Goal: Task Accomplishment & Management: Complete application form

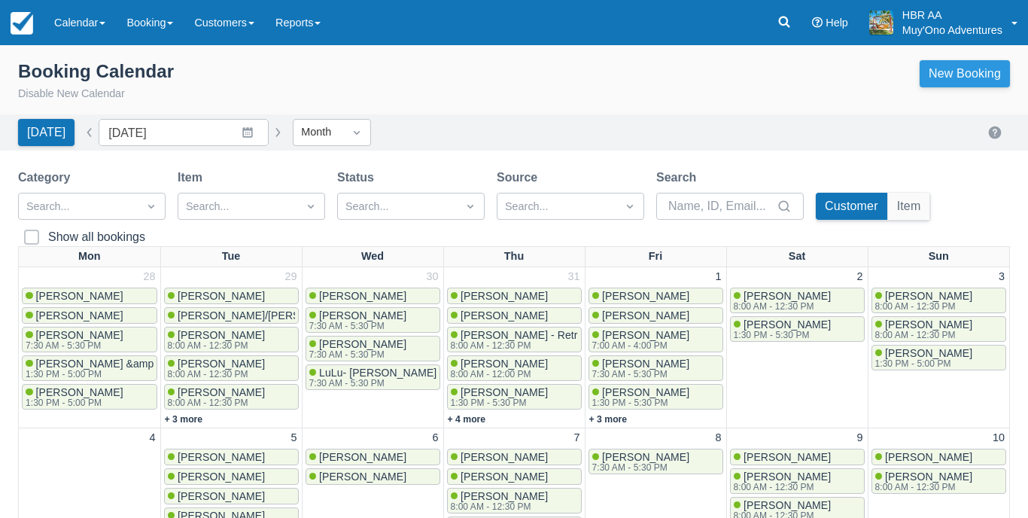
click at [961, 75] on link "New Booking" at bounding box center [965, 73] width 90 height 27
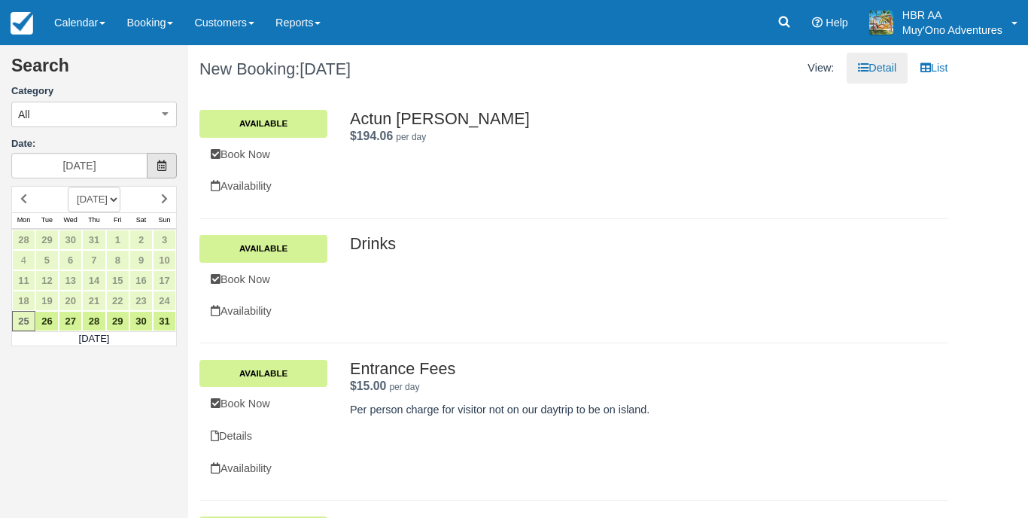
click at [161, 169] on icon at bounding box center [162, 165] width 11 height 11
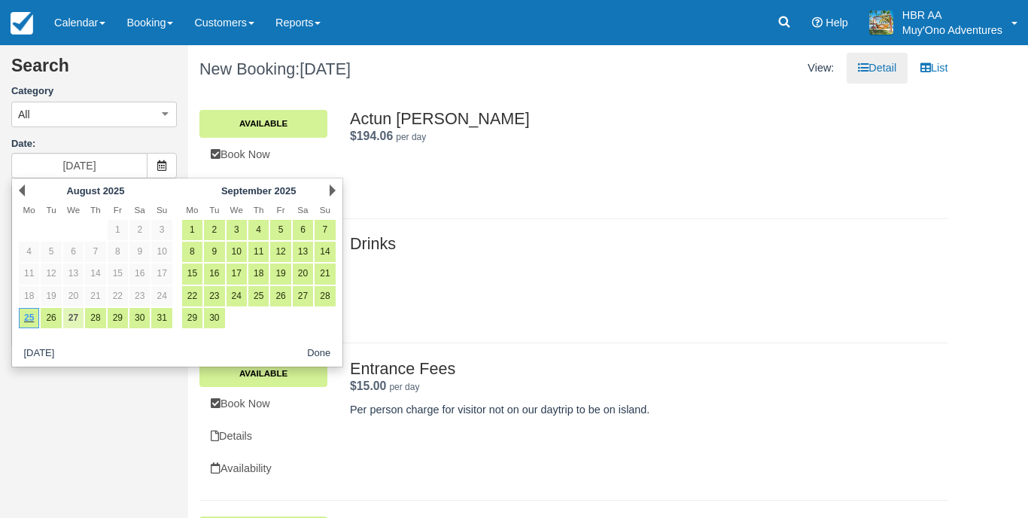
click at [78, 316] on link "27" at bounding box center [73, 318] width 20 height 20
type input "08/27/25"
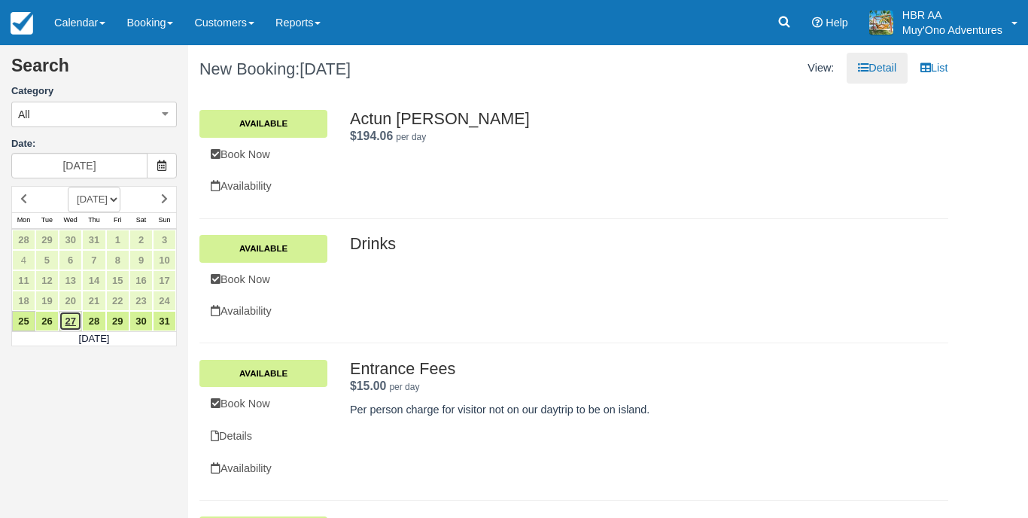
click at [75, 321] on link "27" at bounding box center [70, 321] width 23 height 20
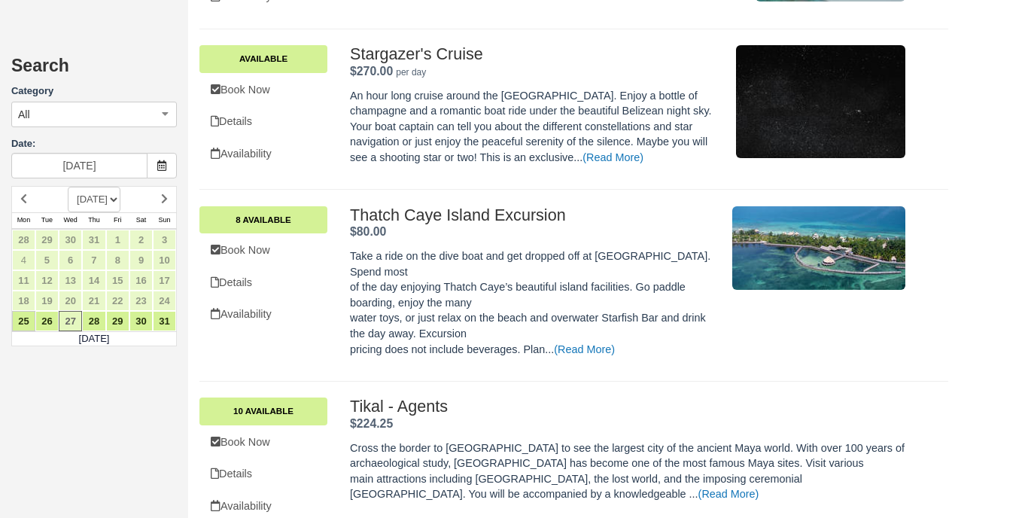
scroll to position [1860, 0]
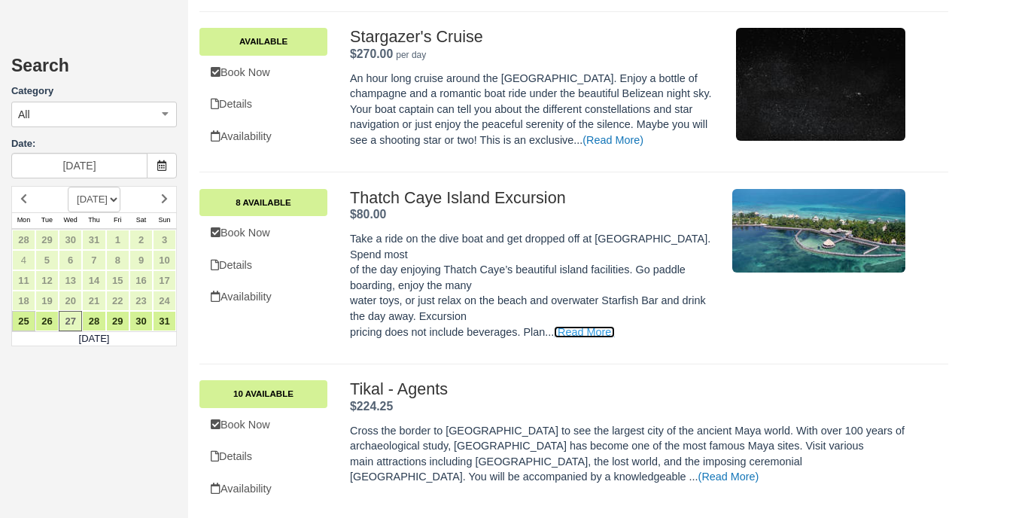
click at [580, 326] on link "(Read More)" at bounding box center [584, 332] width 61 height 12
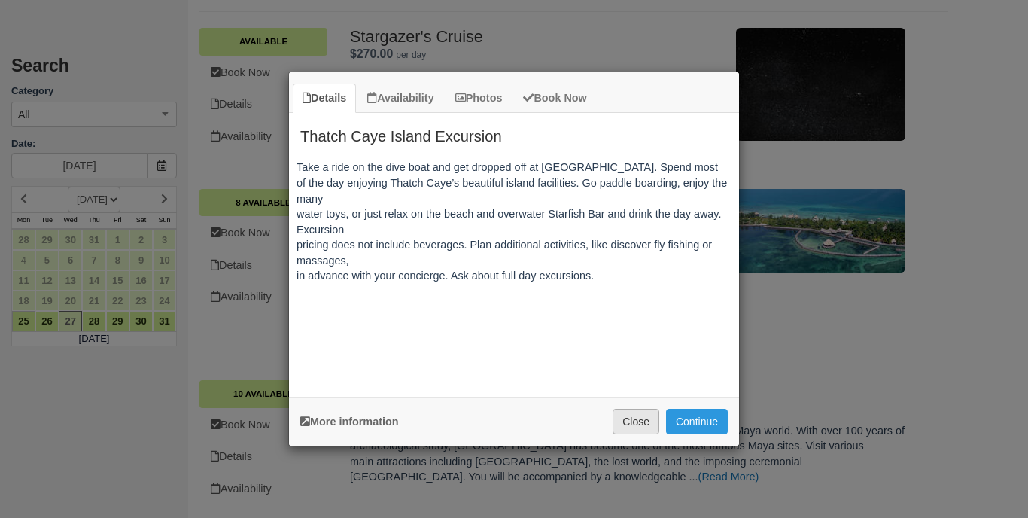
click at [631, 420] on button "Close" at bounding box center [636, 422] width 47 height 26
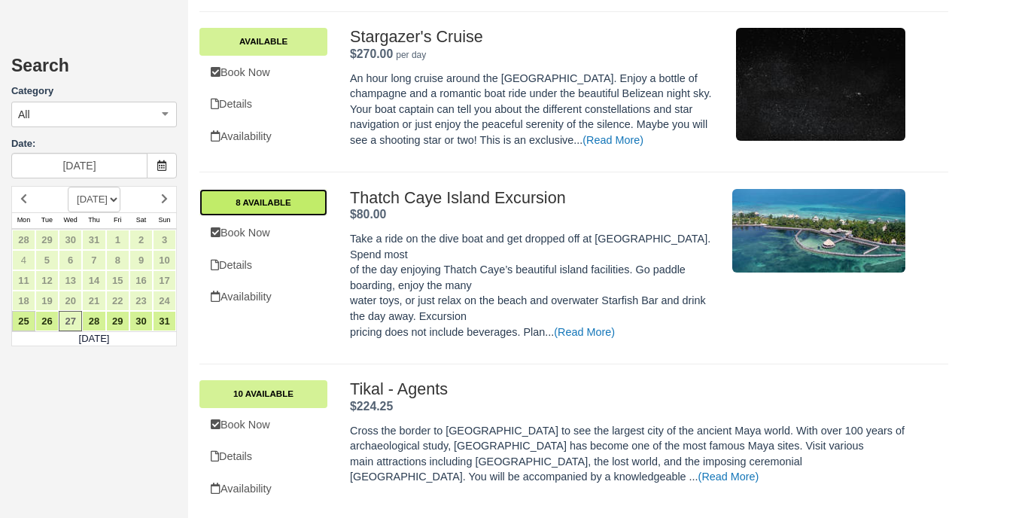
click at [283, 189] on link "8 Available" at bounding box center [263, 202] width 128 height 27
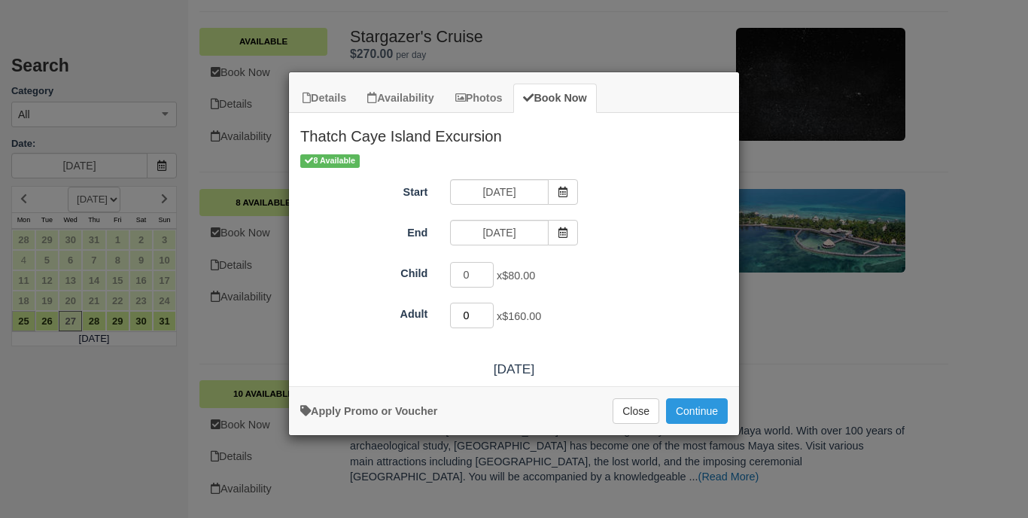
click at [471, 313] on input "0" at bounding box center [472, 316] width 44 height 26
type input "2"
click at [687, 422] on button "Continue" at bounding box center [697, 411] width 62 height 26
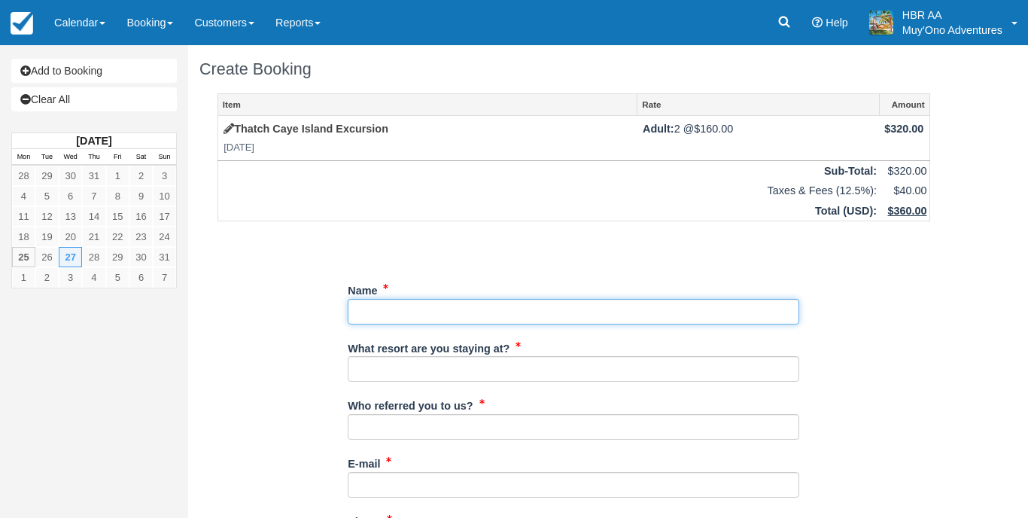
click at [604, 300] on input "Name" at bounding box center [574, 312] width 452 height 26
type input "[PERSON_NAME]"
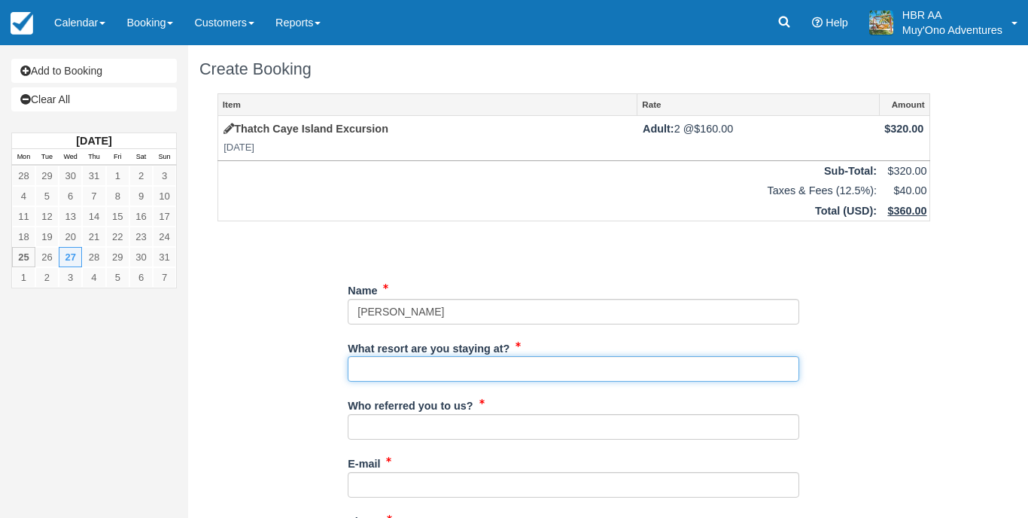
click at [433, 370] on input "What resort are you staying at?" at bounding box center [574, 369] width 452 height 26
type input "Hopkins Bay Resort"
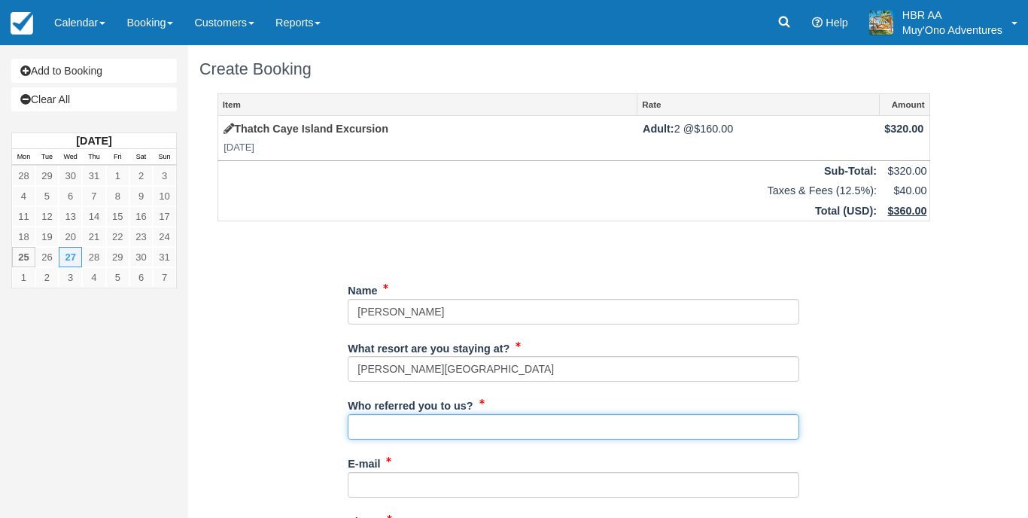
click at [377, 431] on input "Who referred you to us?" at bounding box center [574, 427] width 452 height 26
type input "J.F"
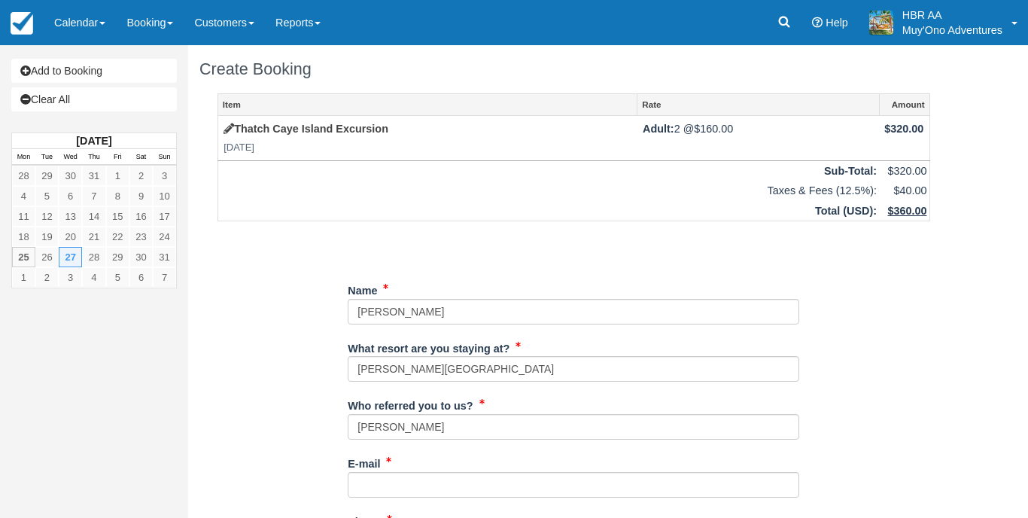
click at [389, 493] on div "E-mail Did you mean ?" at bounding box center [574, 480] width 452 height 58
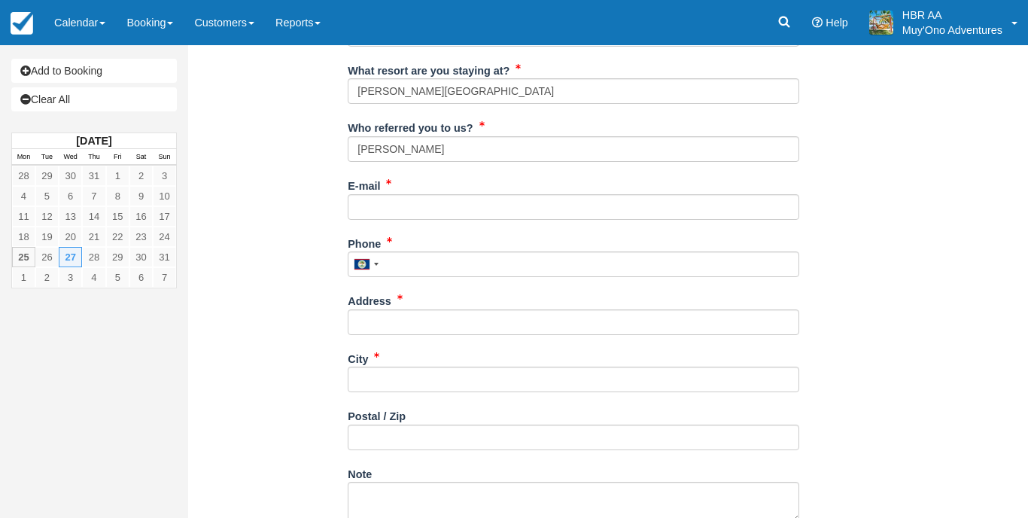
scroll to position [281, 0]
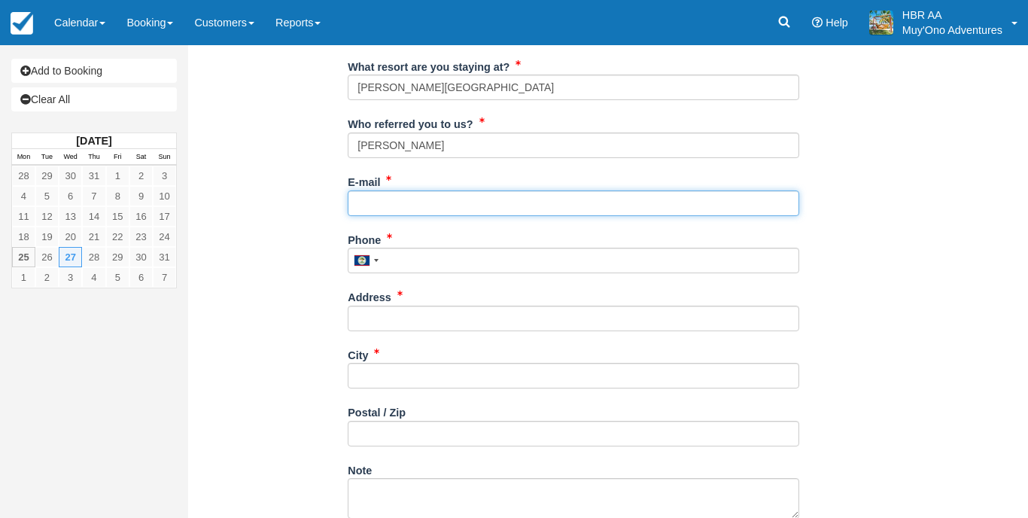
click at [467, 195] on input "E-mail" at bounding box center [574, 203] width 452 height 26
click at [776, 210] on input "E-mail" at bounding box center [574, 203] width 452 height 26
click at [774, 198] on input "E-mail" at bounding box center [574, 203] width 452 height 26
type input "concierge@hopkinsbaybelize.com"
click at [543, 196] on input "concierge@hopkinsbaybelize.com" at bounding box center [574, 203] width 452 height 26
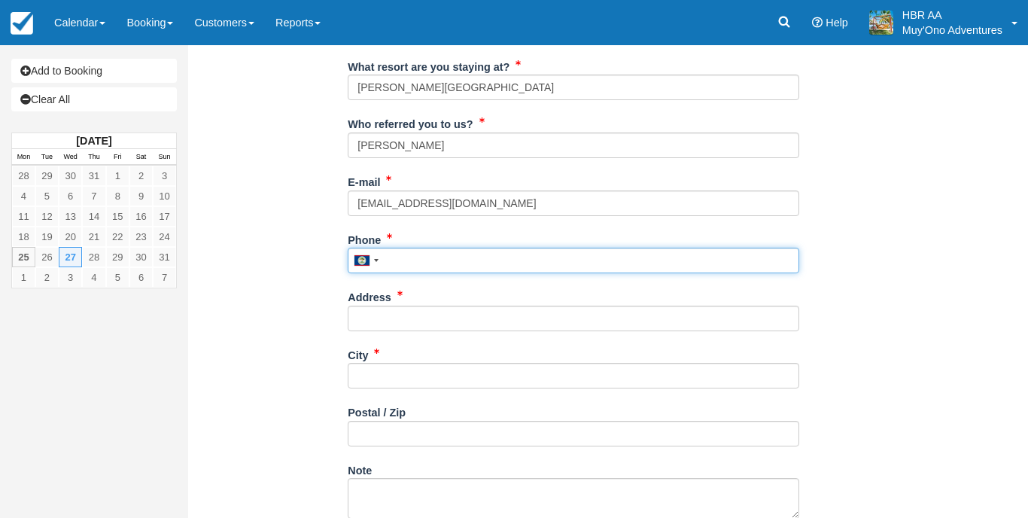
click at [430, 263] on input "Phone" at bounding box center [574, 261] width 452 height 26
type input "61"
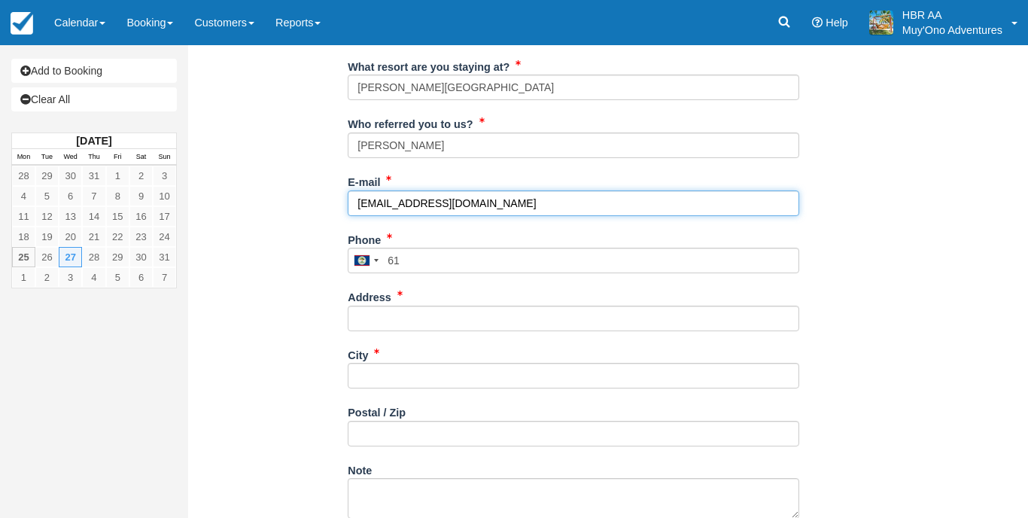
click at [522, 198] on input "concierge@hopkinsbaybelize.com" at bounding box center [574, 203] width 452 height 26
click at [787, 196] on input "concierge@hopkinsbaybelize.com" at bounding box center [574, 203] width 452 height 26
click at [401, 199] on input "concierge@hopkinsbaybelize.com" at bounding box center [574, 203] width 452 height 26
type input "frontdesk@hopkinsbaybelize.com"
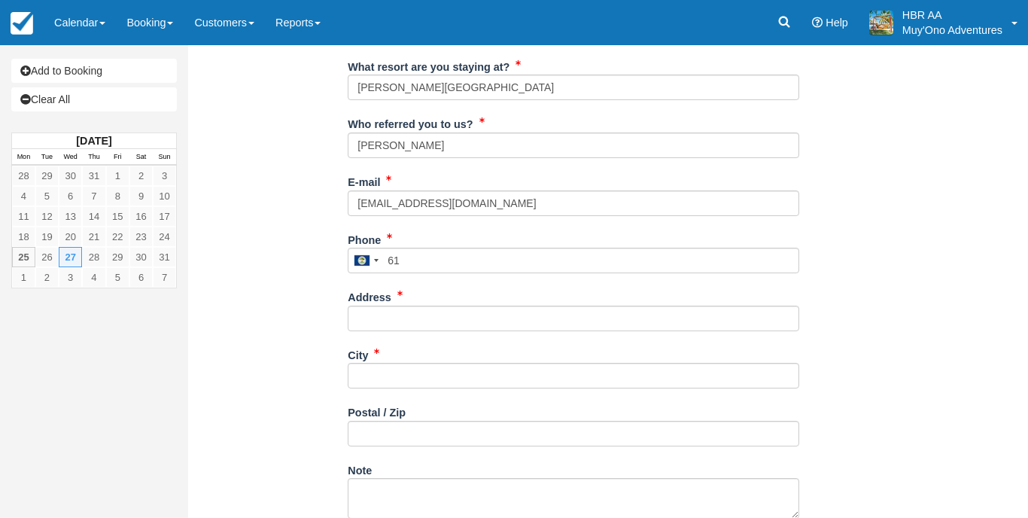
click at [554, 181] on div "E-mail frontdesk@hopkinsbaybelize.com Did you mean ?" at bounding box center [574, 192] width 452 height 47
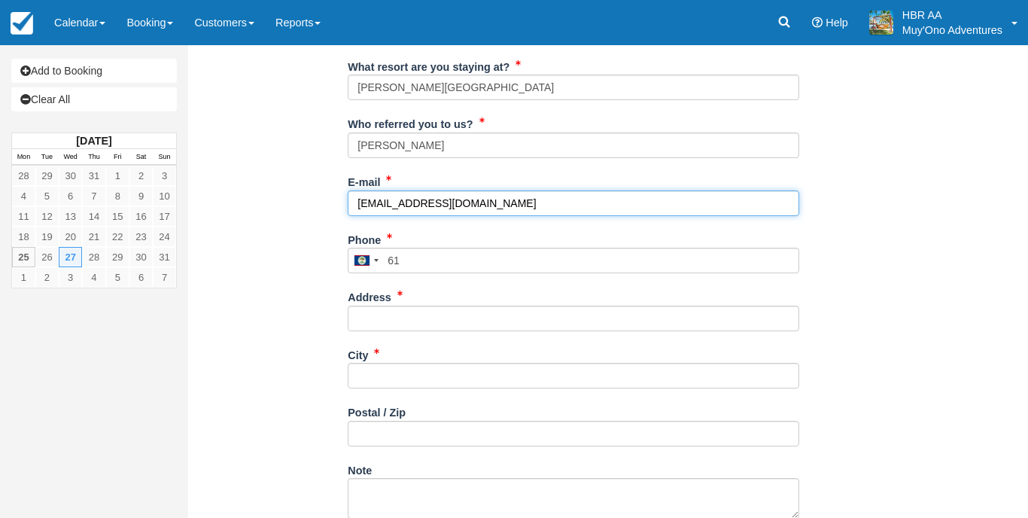
click at [543, 201] on input "frontdesk@hopkinsbaybelize.com" at bounding box center [574, 203] width 452 height 26
click at [783, 201] on input "frontdesk@hopkinsbaybelize.com" at bounding box center [574, 203] width 452 height 26
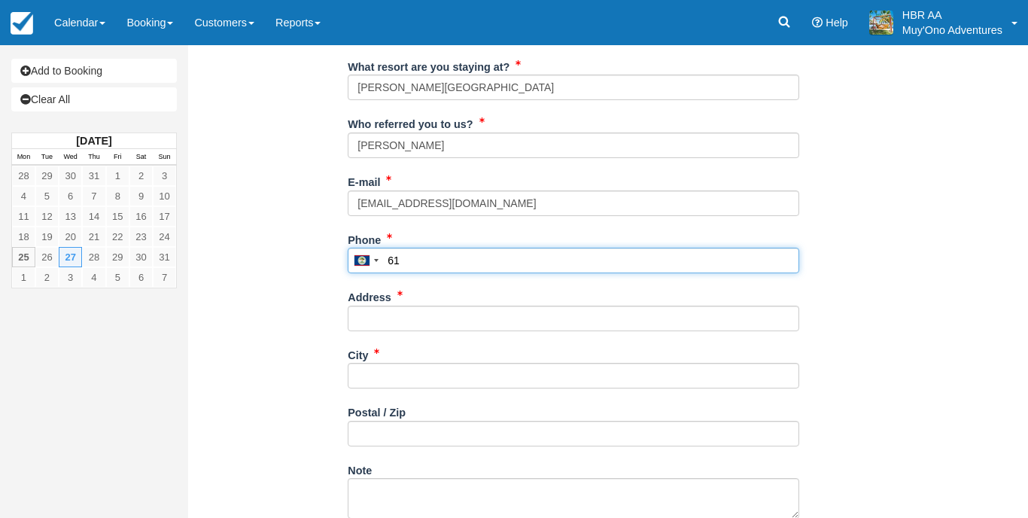
click at [670, 263] on input "61" at bounding box center [574, 261] width 452 height 26
type input "671-0481"
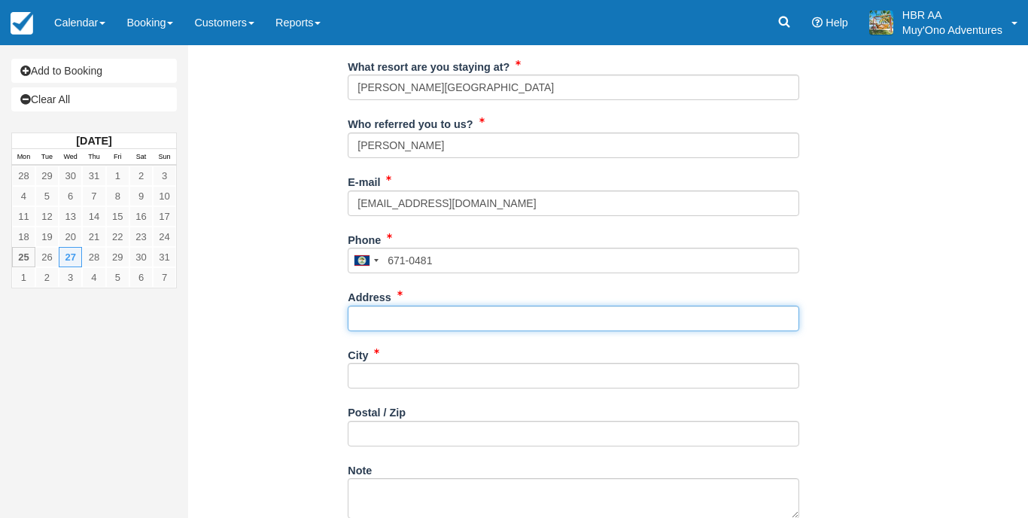
click at [771, 313] on input "Address" at bounding box center [574, 319] width 452 height 26
click at [787, 316] on input "Address" at bounding box center [574, 319] width 452 height 26
click at [783, 314] on input "Address" at bounding box center [574, 319] width 452 height 26
click at [688, 309] on input "Address" at bounding box center [574, 319] width 452 height 26
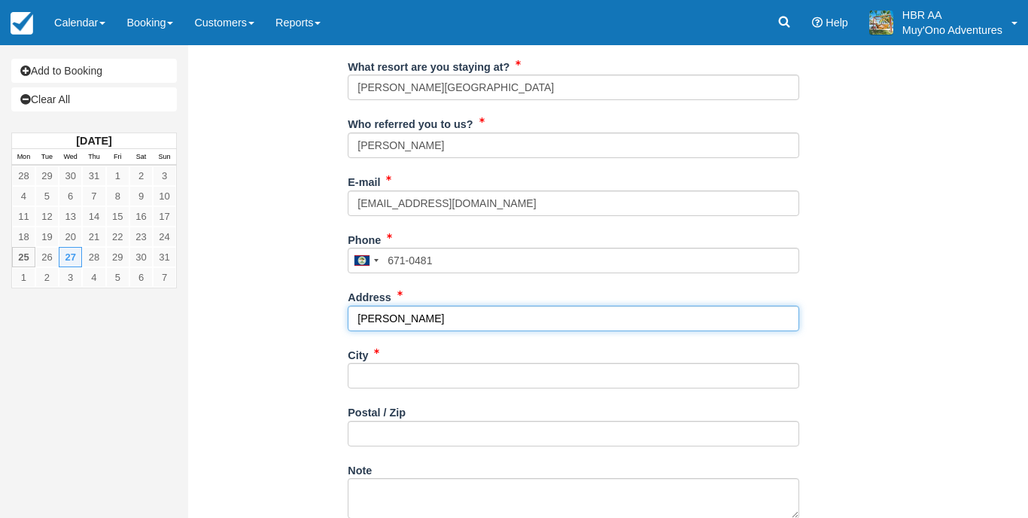
type input "[PERSON_NAME]"
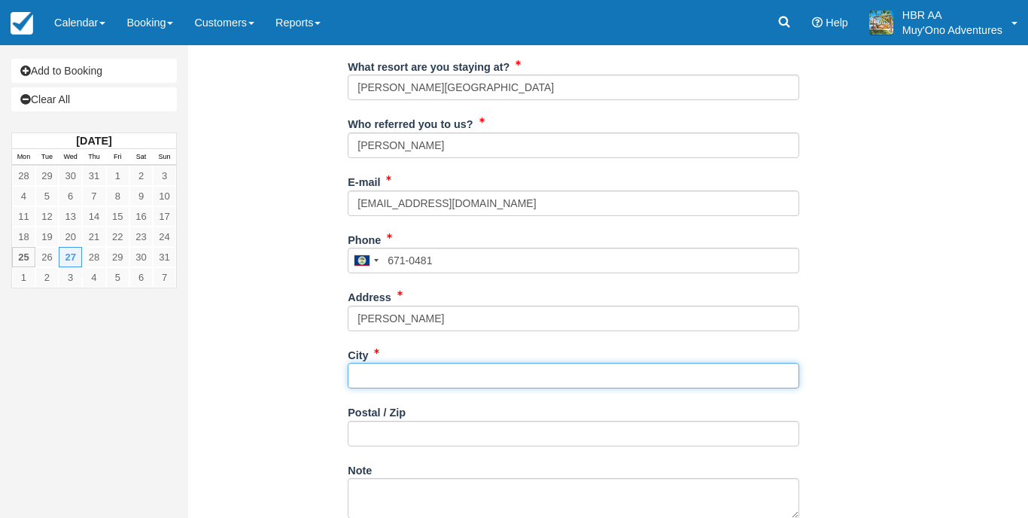
click at [784, 367] on input "City" at bounding box center [574, 376] width 452 height 26
type input "[GEOGRAPHIC_DATA]"
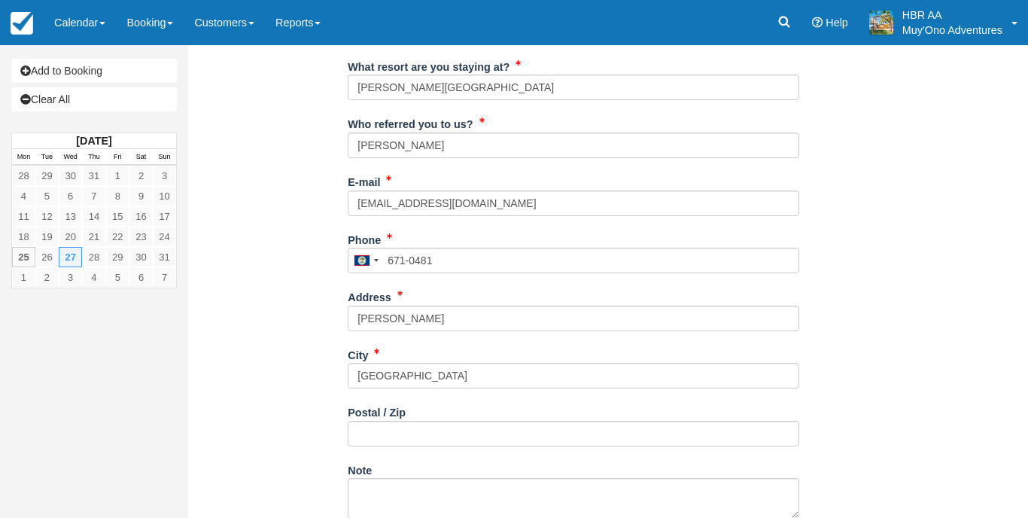
click at [556, 413] on div "Postal / Zip" at bounding box center [574, 423] width 452 height 47
click at [406, 480] on textarea "Note" at bounding box center [574, 498] width 452 height 41
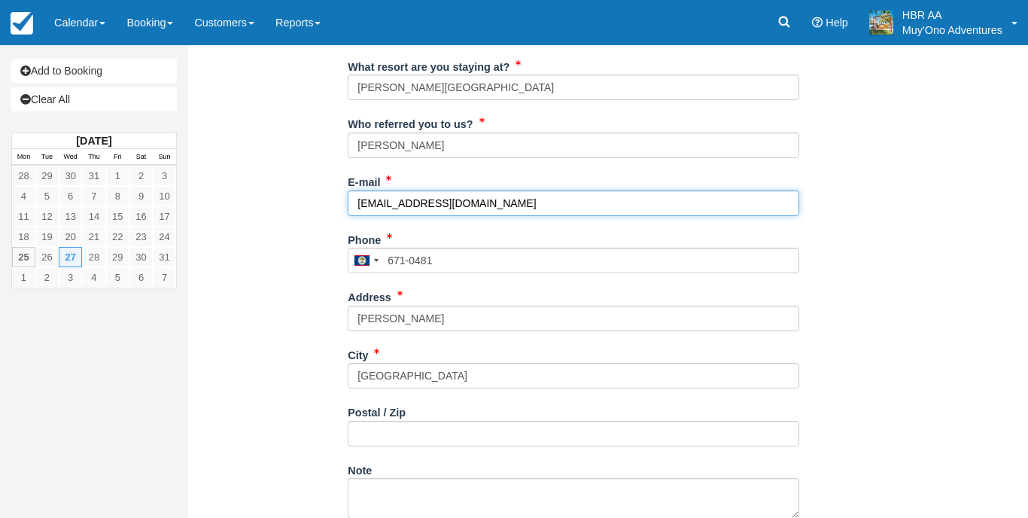
click at [563, 193] on input "[EMAIL_ADDRESS][DOMAIN_NAME]" at bounding box center [574, 203] width 452 height 26
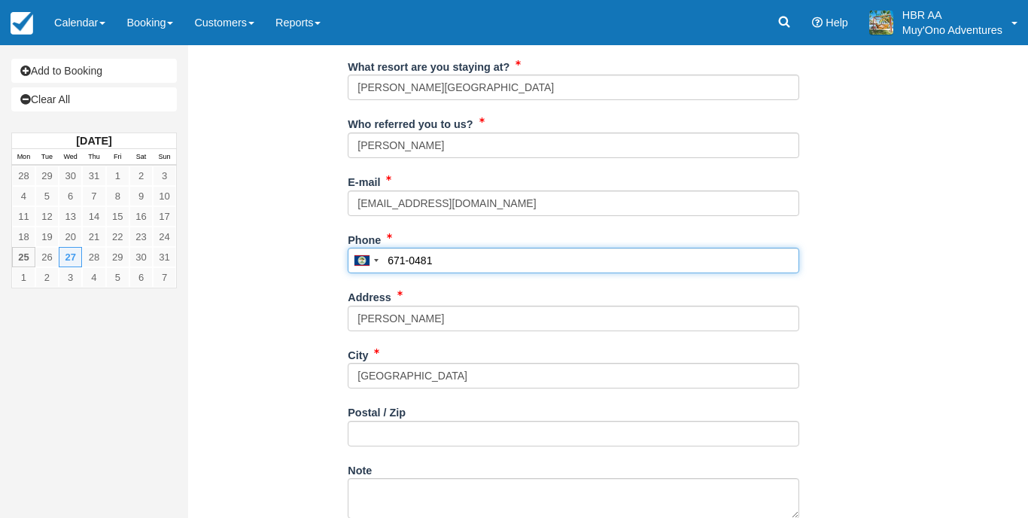
click at [481, 260] on input "671-0481" at bounding box center [574, 261] width 452 height 26
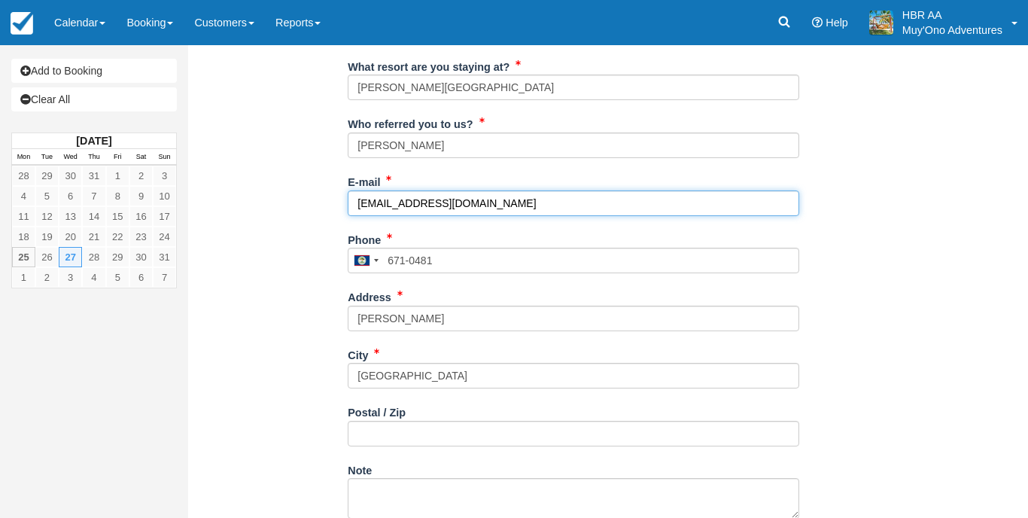
click at [656, 190] on input "[EMAIL_ADDRESS][DOMAIN_NAME]" at bounding box center [574, 203] width 452 height 26
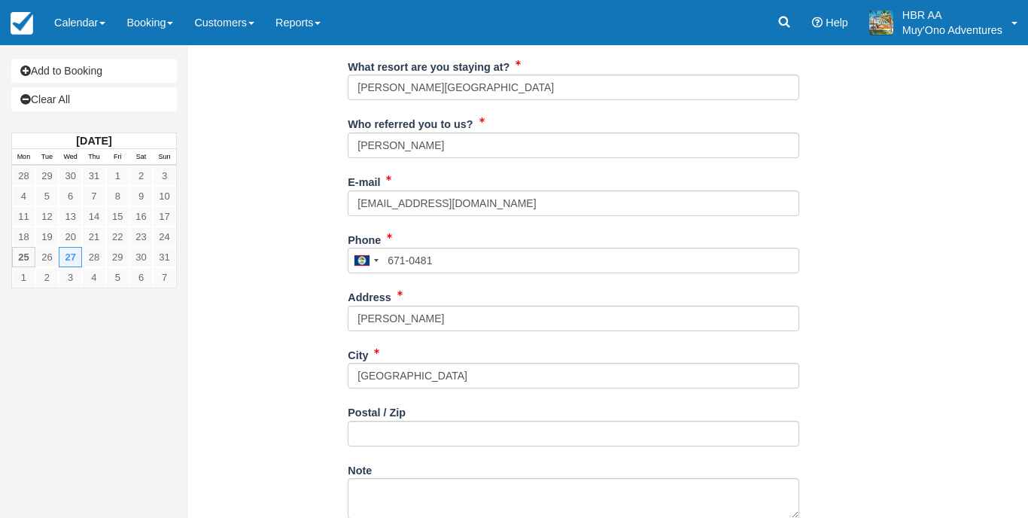
click at [840, 101] on div "Item Rate Amount Thatch Caye Island Excursion Wed Aug 27, 2025 Adult: 2 @ $160.…" at bounding box center [573, 257] width 749 height 891
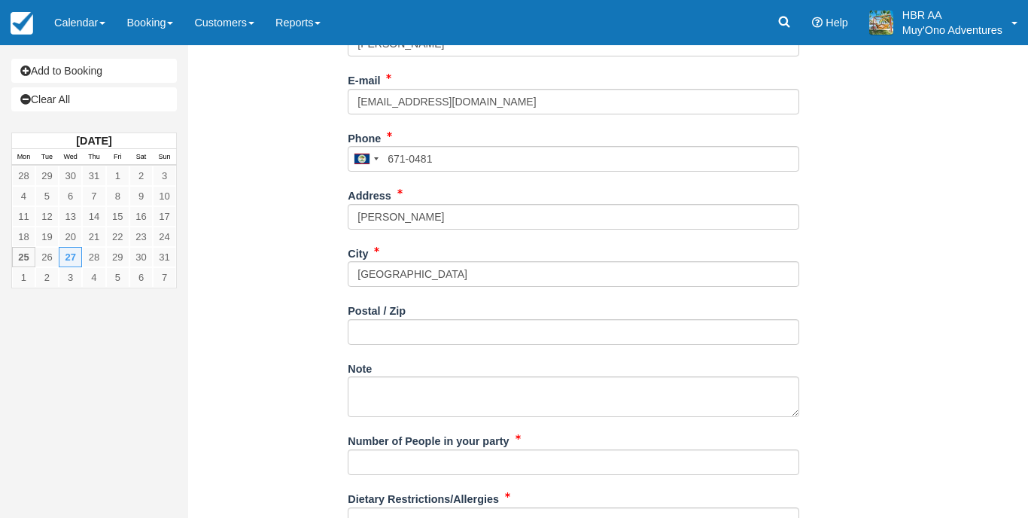
scroll to position [392, 0]
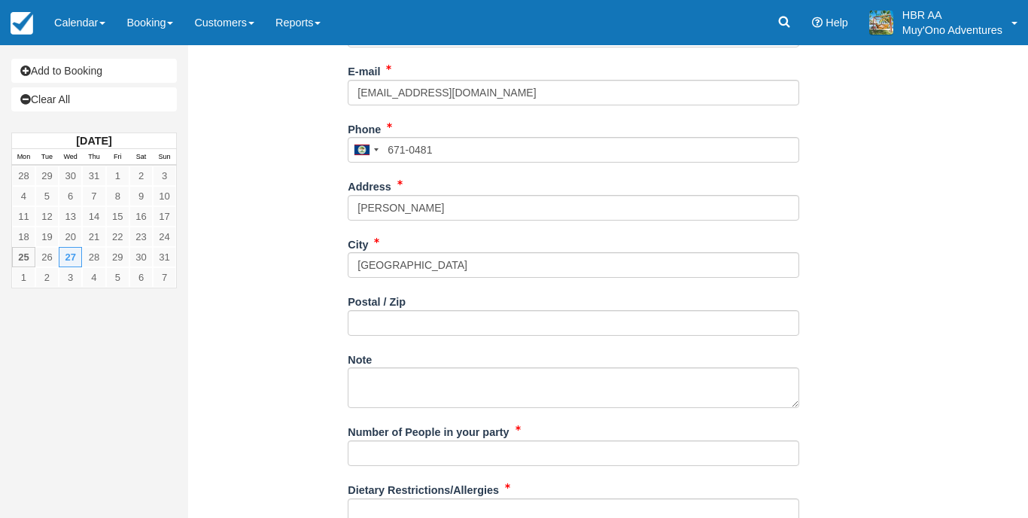
click at [289, 116] on div "Item Rate Amount Thatch Caye Island Excursion Wed Aug 27, 2025 Adult: 2 @ $160.…" at bounding box center [573, 146] width 749 height 891
click at [893, 177] on div "Item Rate Amount Thatch Caye Island Excursion Wed Aug 27, 2025 Adult: 2 @ $160.…" at bounding box center [573, 146] width 749 height 891
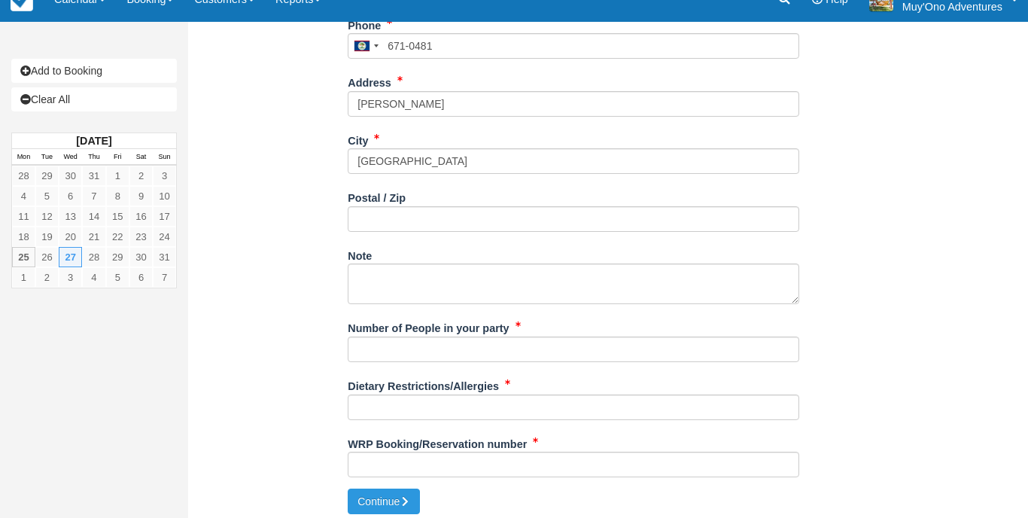
scroll to position [495, 0]
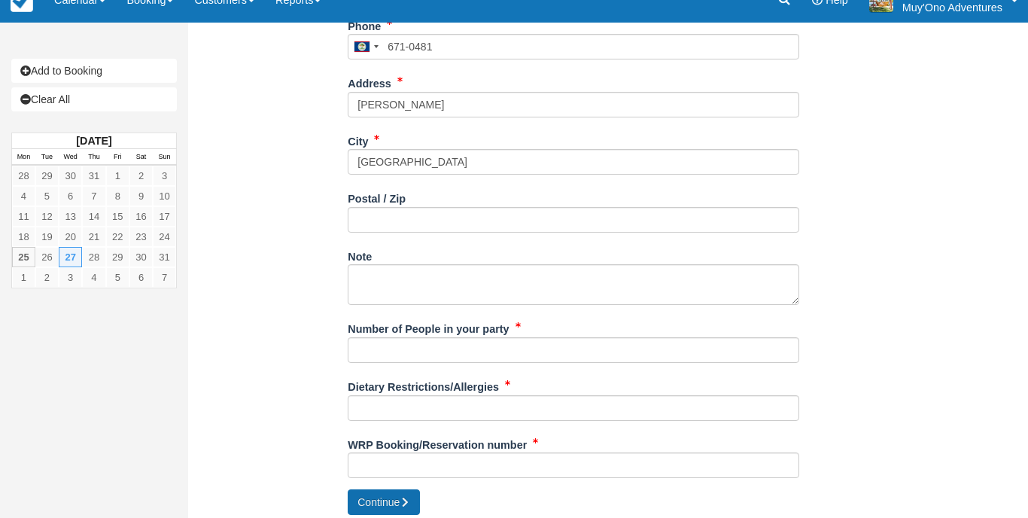
click at [377, 502] on button "Continue" at bounding box center [384, 502] width 72 height 26
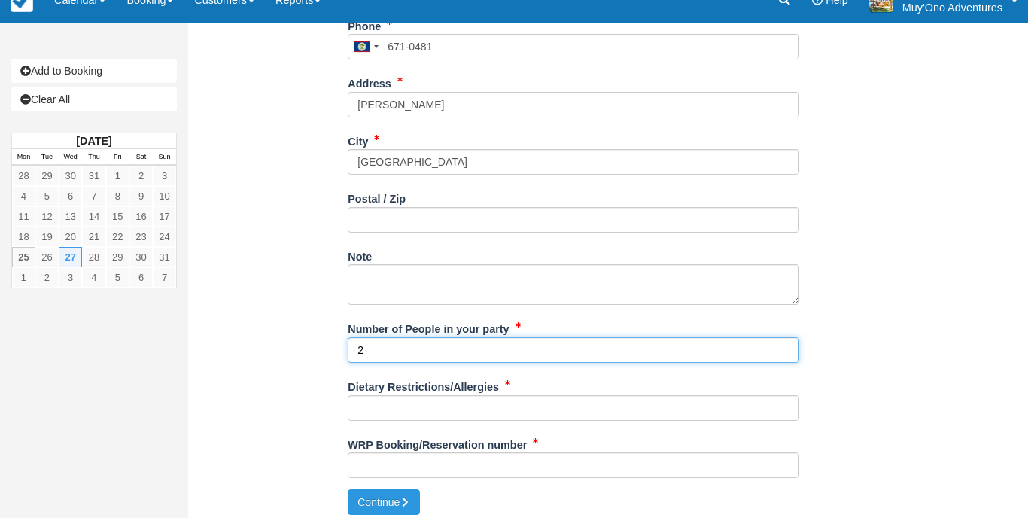
type input "2"
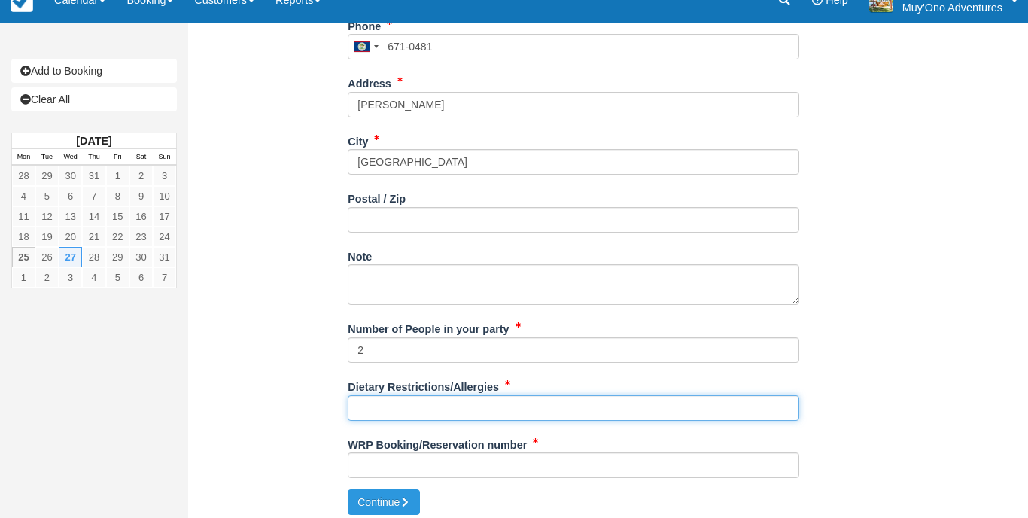
click at [412, 406] on input "Dietary Restrictions/Allergies" at bounding box center [574, 408] width 452 height 26
type input "N/A"
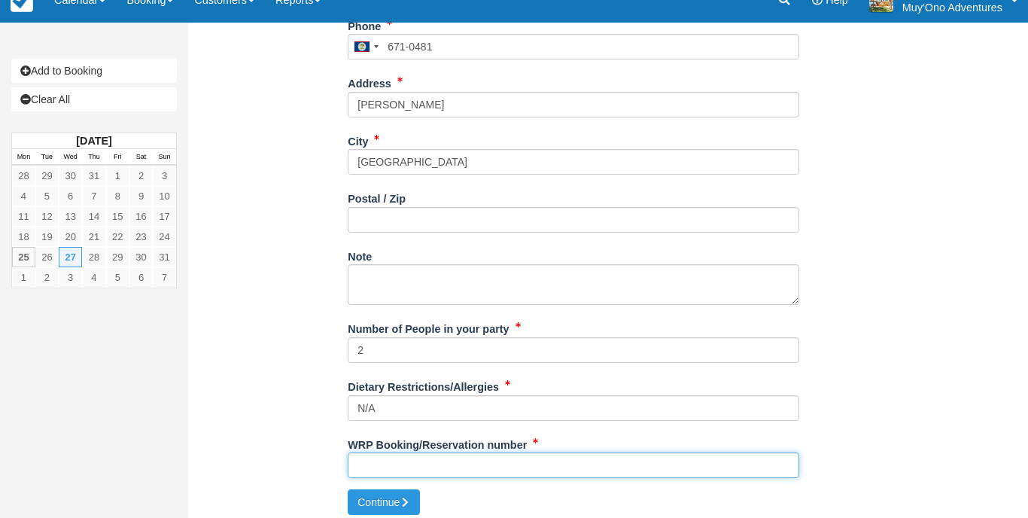
click at [376, 464] on input "WRP Booking/Reservation number" at bounding box center [574, 465] width 452 height 26
type input "N"
type input "BB25050817382771"
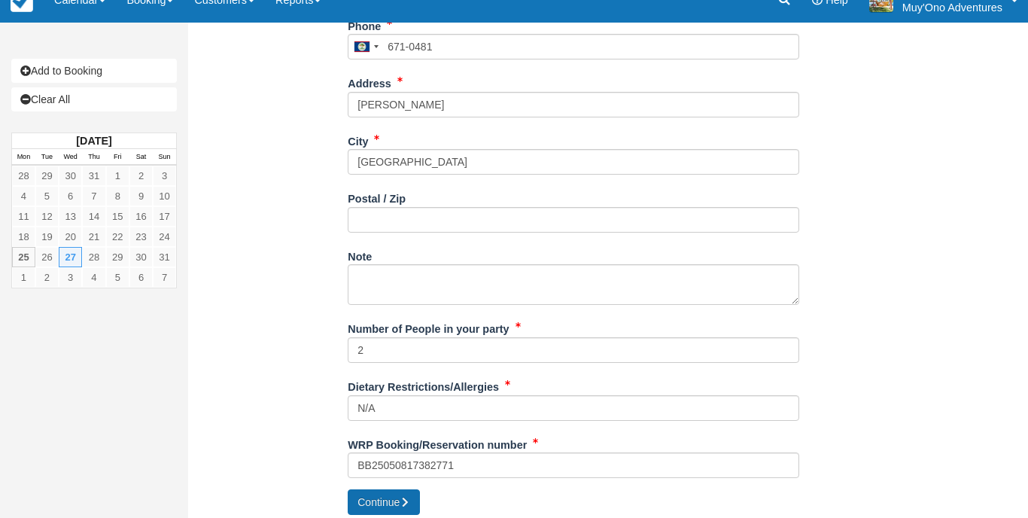
click at [400, 499] on button "Continue" at bounding box center [384, 502] width 72 height 26
type input "[PHONE_NUMBER]"
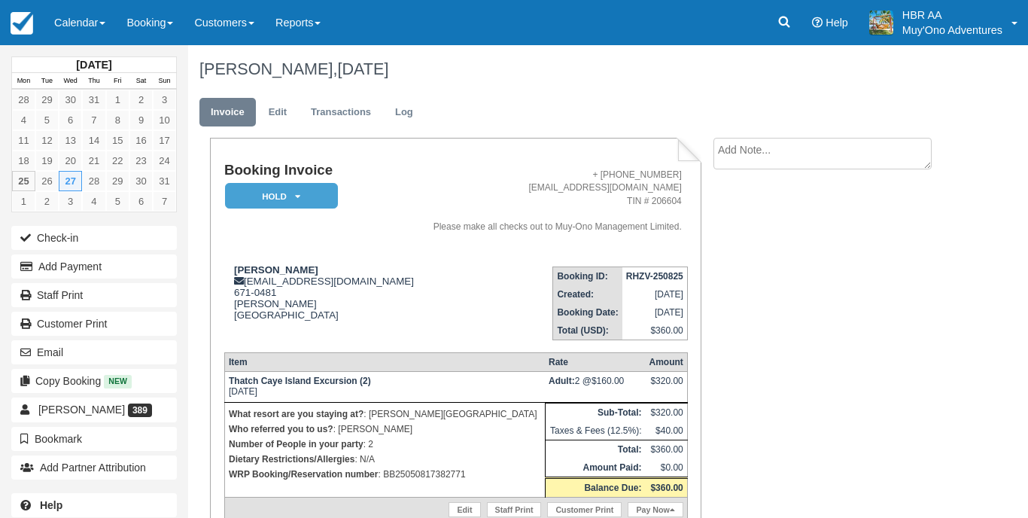
click at [455, 318] on td "Booking ID: RHZV-250825 Created: August 25, 2025 Booking Date: August 27, 2025 …" at bounding box center [553, 297] width 268 height 86
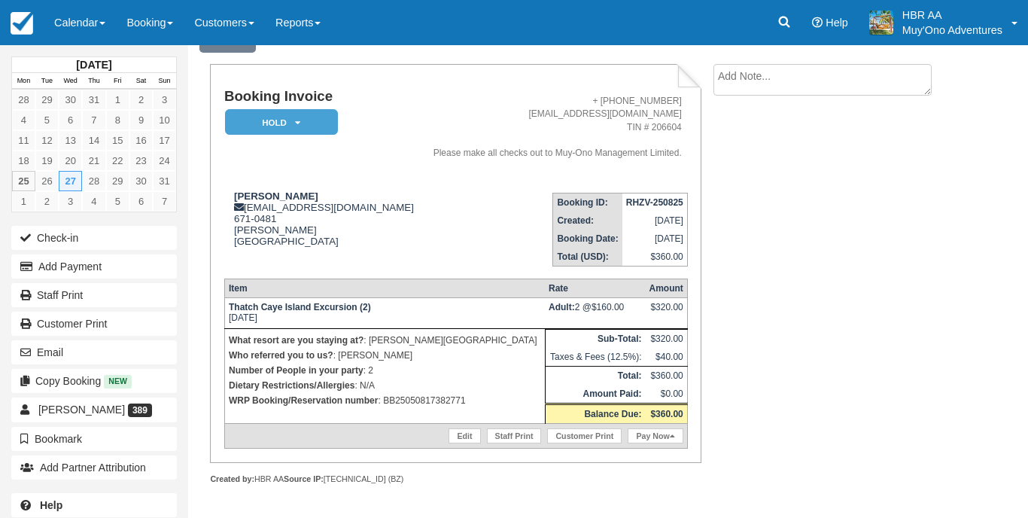
scroll to position [81, 0]
click at [305, 114] on em "HOLD" at bounding box center [281, 122] width 113 height 26
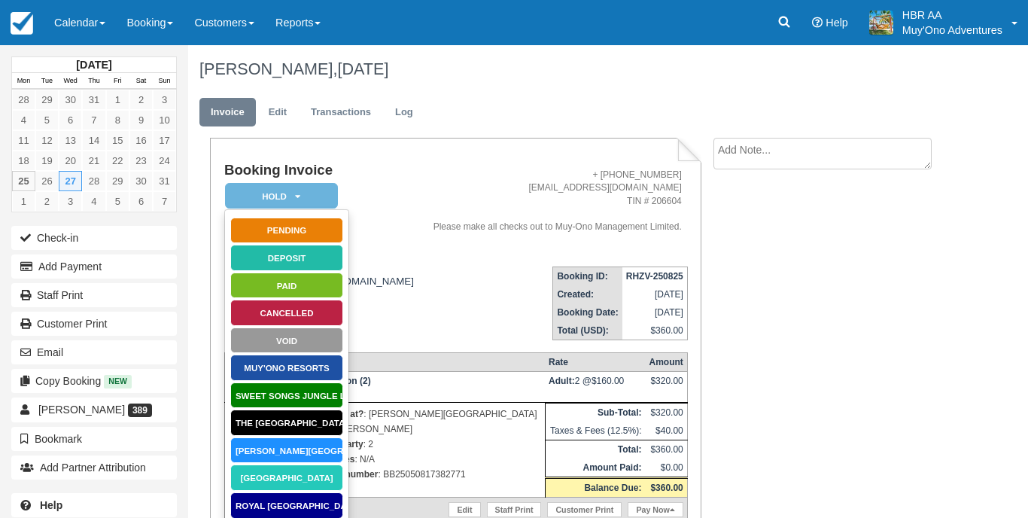
click at [293, 452] on link "Hopkins Bay Resort" at bounding box center [286, 450] width 113 height 26
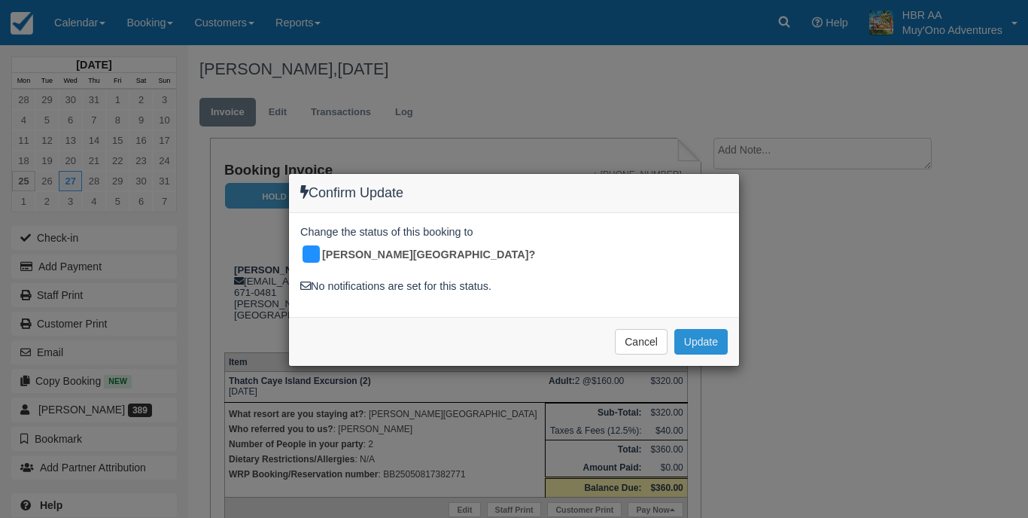
click at [707, 329] on button "Update" at bounding box center [700, 342] width 53 height 26
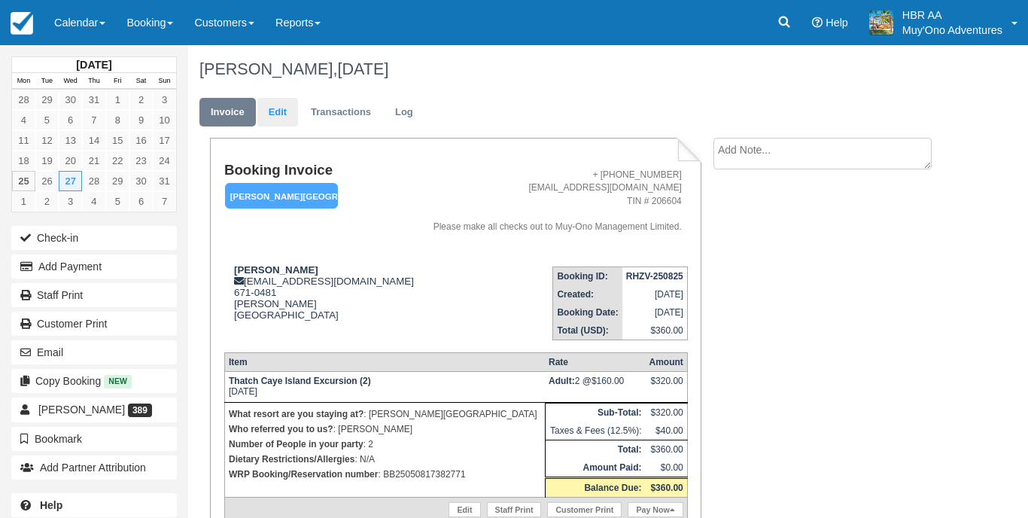
click at [284, 120] on link "Edit" at bounding box center [277, 112] width 41 height 29
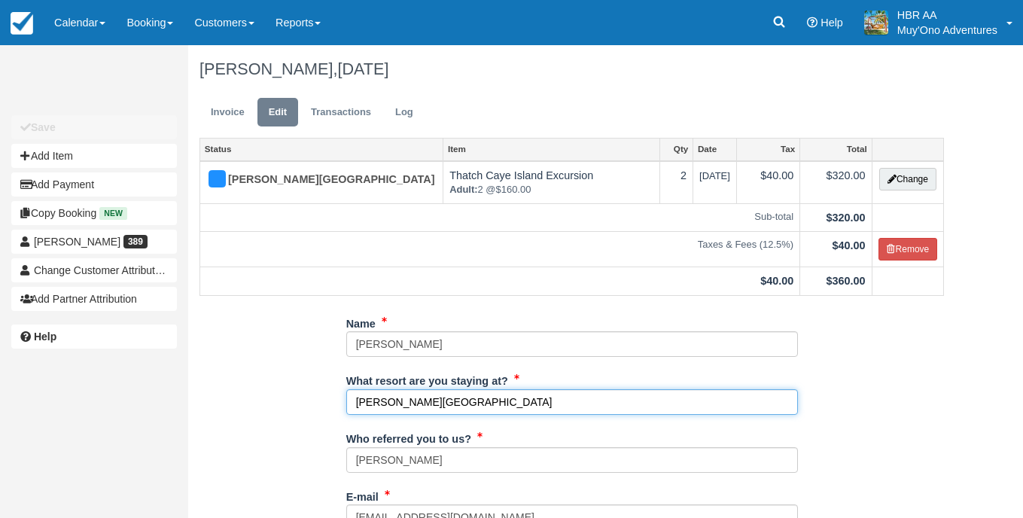
click at [625, 406] on input "[PERSON_NAME][GEOGRAPHIC_DATA]" at bounding box center [572, 402] width 452 height 26
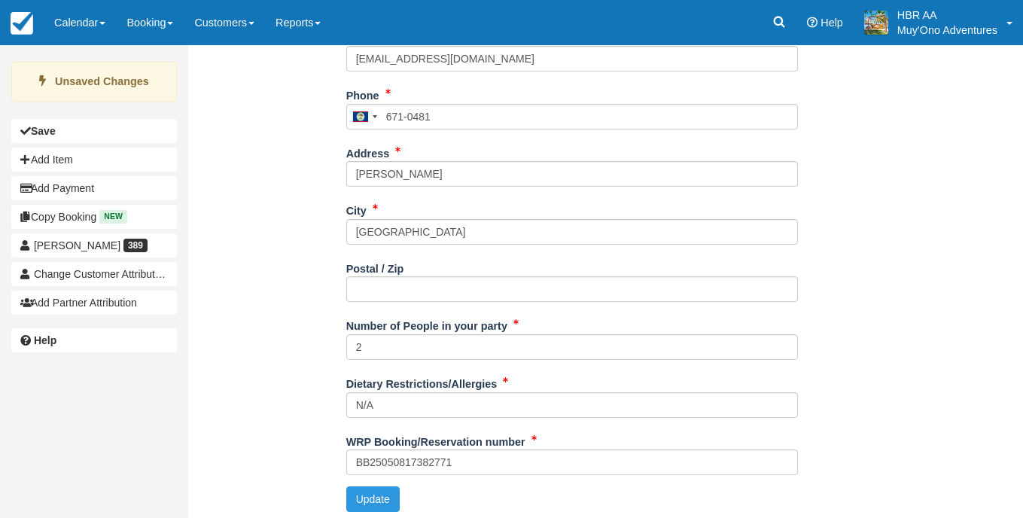
scroll to position [457, 0]
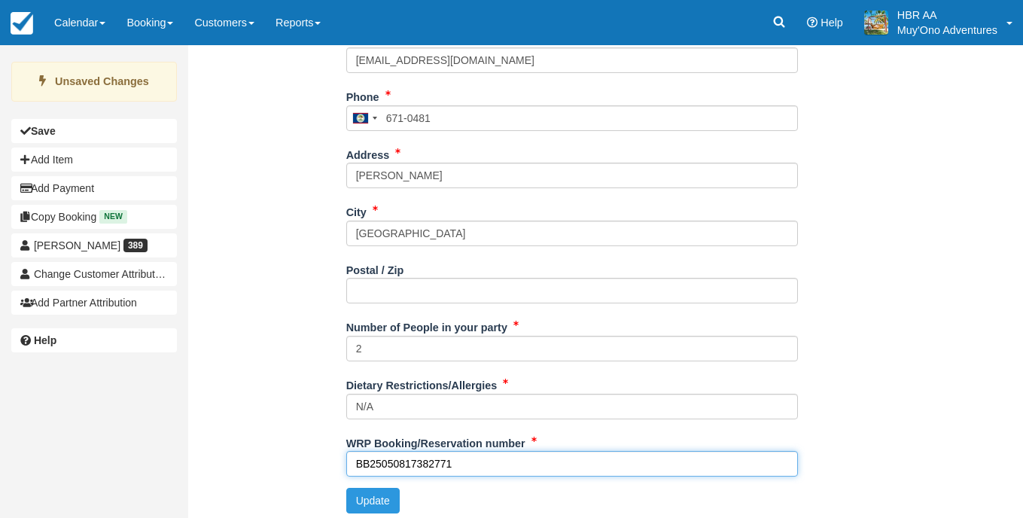
click at [367, 460] on input "BB25050817382771" at bounding box center [572, 464] width 452 height 26
type input "25050817382771"
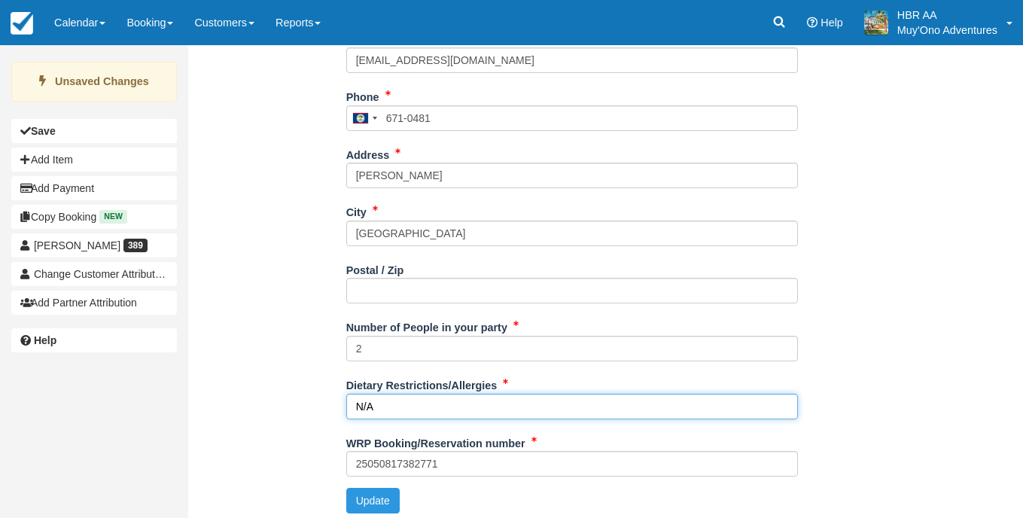
click at [587, 397] on input "N/A" at bounding box center [572, 407] width 452 height 26
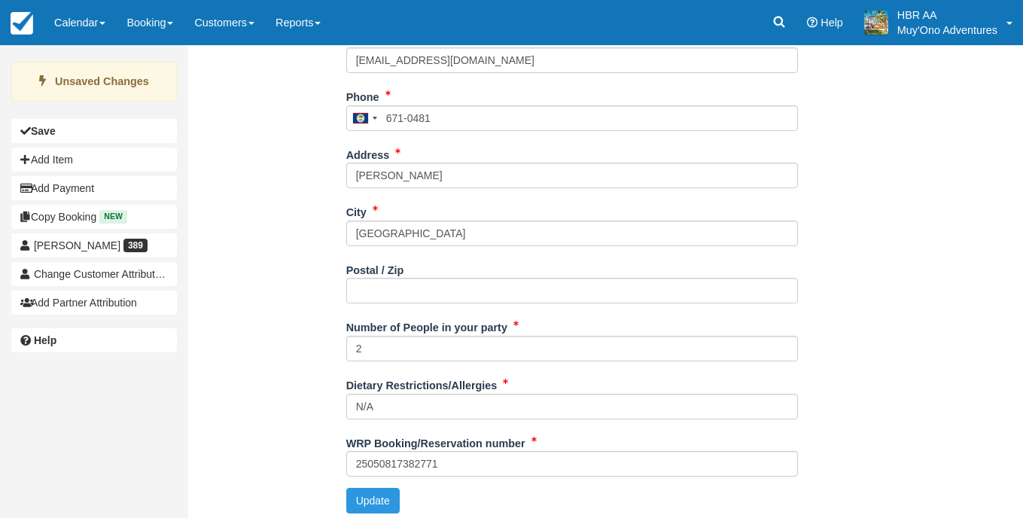
click at [868, 243] on div "Name [PERSON_NAME] What resort are you staying at? [PERSON_NAME][GEOGRAPHIC_DAT…" at bounding box center [571, 189] width 767 height 671
click at [653, 187] on div "Address [PERSON_NAME]" at bounding box center [572, 171] width 452 height 58
click at [890, 120] on div "Name [PERSON_NAME] What resort are you staying at? [PERSON_NAME][GEOGRAPHIC_DAT…" at bounding box center [571, 189] width 767 height 671
click at [890, 119] on div "Name [PERSON_NAME] What resort are you staying at? [PERSON_NAME][GEOGRAPHIC_DAT…" at bounding box center [571, 189] width 767 height 671
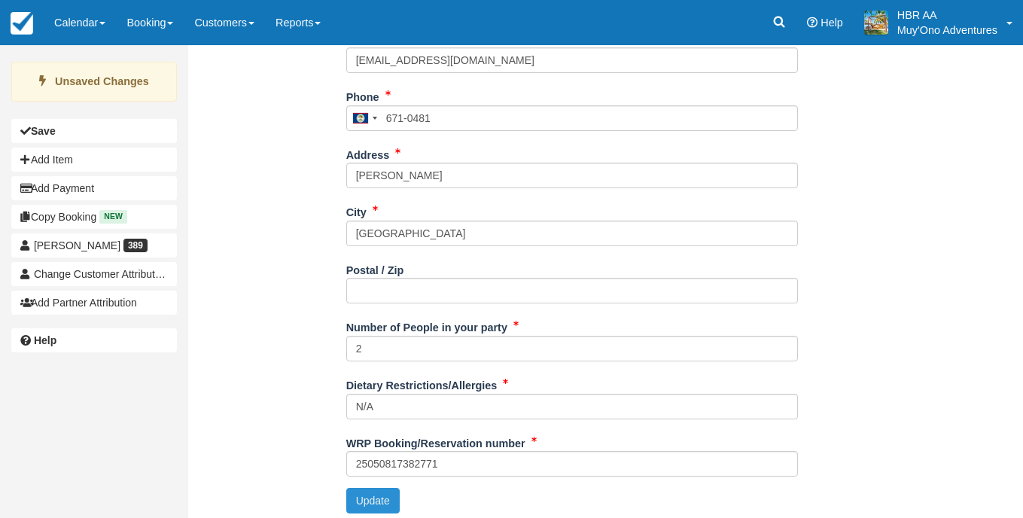
click at [381, 490] on button "Update" at bounding box center [372, 501] width 53 height 26
type input "[PHONE_NUMBER]"
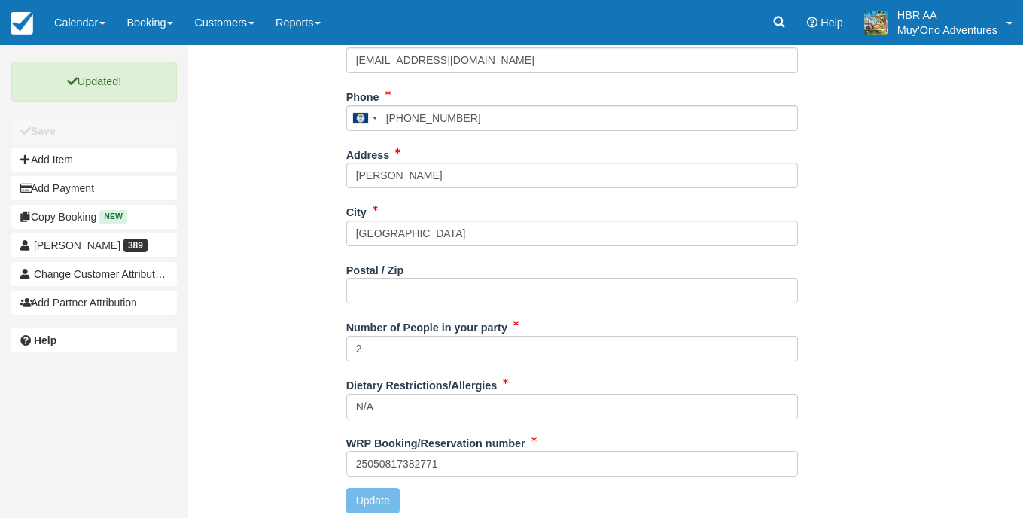
click at [255, 177] on div "Name [PERSON_NAME] What resort are you staying at? [PERSON_NAME][GEOGRAPHIC_DAT…" at bounding box center [571, 189] width 767 height 671
click at [911, 128] on div "Name [PERSON_NAME] What resort are you staying at? [PERSON_NAME][GEOGRAPHIC_DAT…" at bounding box center [571, 189] width 767 height 671
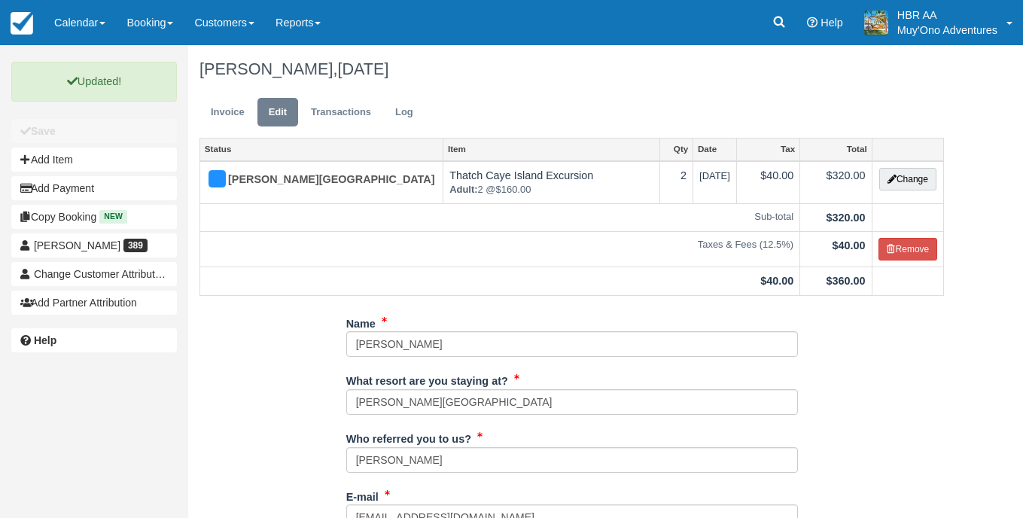
scroll to position [0, 0]
click at [222, 107] on link "Invoice" at bounding box center [227, 112] width 56 height 29
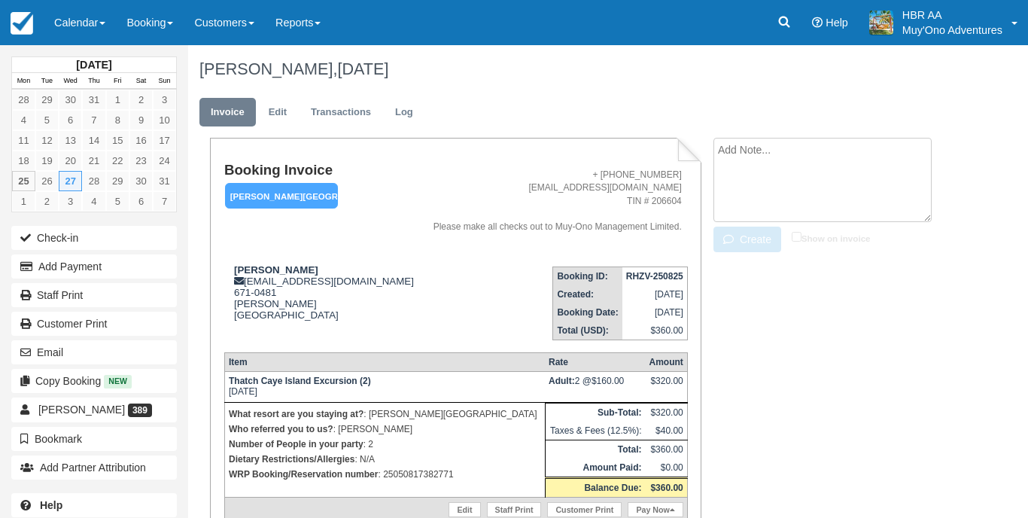
click at [774, 159] on textarea at bounding box center [822, 180] width 218 height 84
type textarea "7"
type textarea "H"
click at [826, 151] on textarea "going @ 7:15am" at bounding box center [822, 180] width 218 height 84
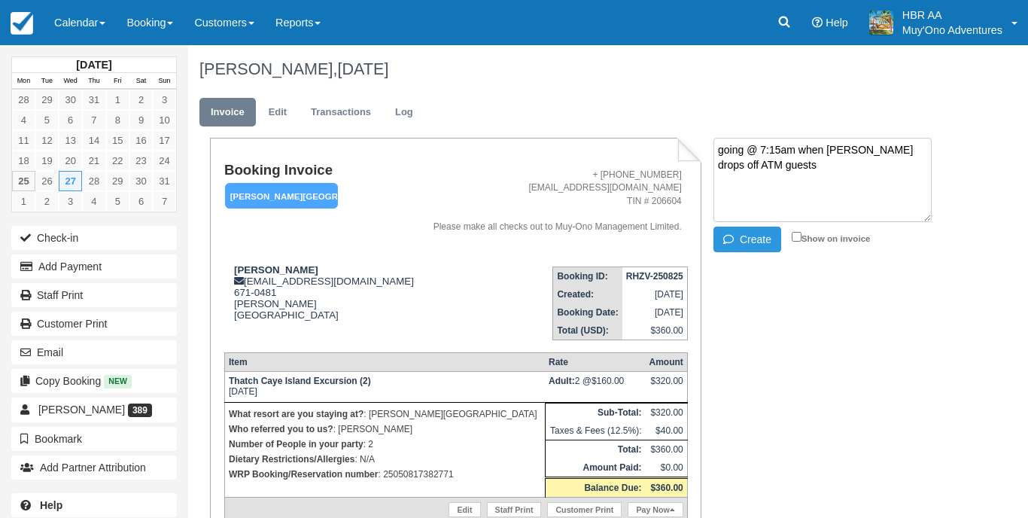
click at [793, 149] on textarea "going @ 7:15am when [PERSON_NAME] drops off ATM guests" at bounding box center [822, 180] width 218 height 84
click at [748, 146] on textarea "going @ 7:15am when [PERSON_NAME] drops off ATM guests" at bounding box center [822, 180] width 218 height 84
click at [840, 167] on textarea "going across @ 7:15am when [PERSON_NAME] drops off ATM guests" at bounding box center [822, 180] width 218 height 84
type textarea "going across @ 7:15am when [PERSON_NAME] drops off ATM guests."
click at [749, 236] on button "Create" at bounding box center [747, 240] width 68 height 26
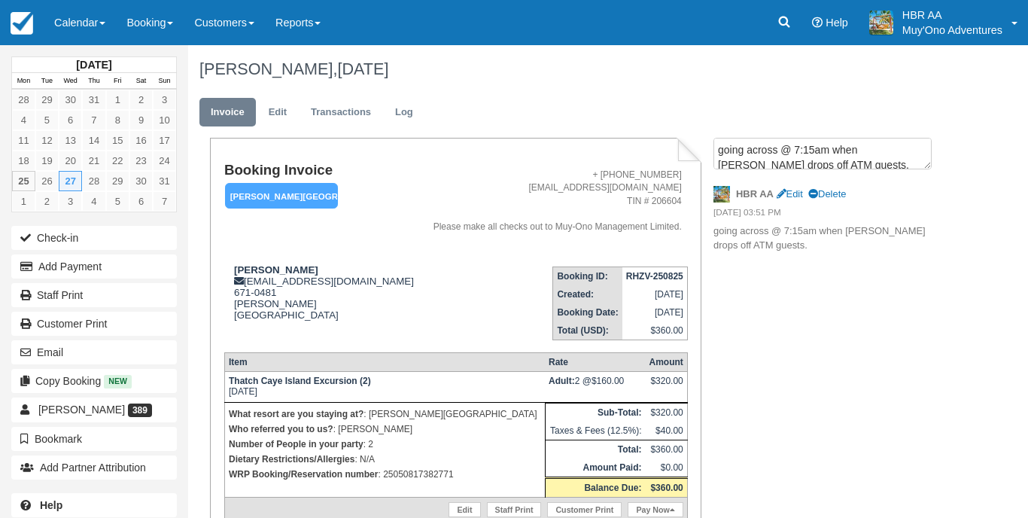
click at [759, 321] on div "Booking Invoice [PERSON_NAME][GEOGRAPHIC_DATA]   Pending HOLD Deposit Paid Canc…" at bounding box center [573, 364] width 771 height 453
